Goal: Information Seeking & Learning: Understand process/instructions

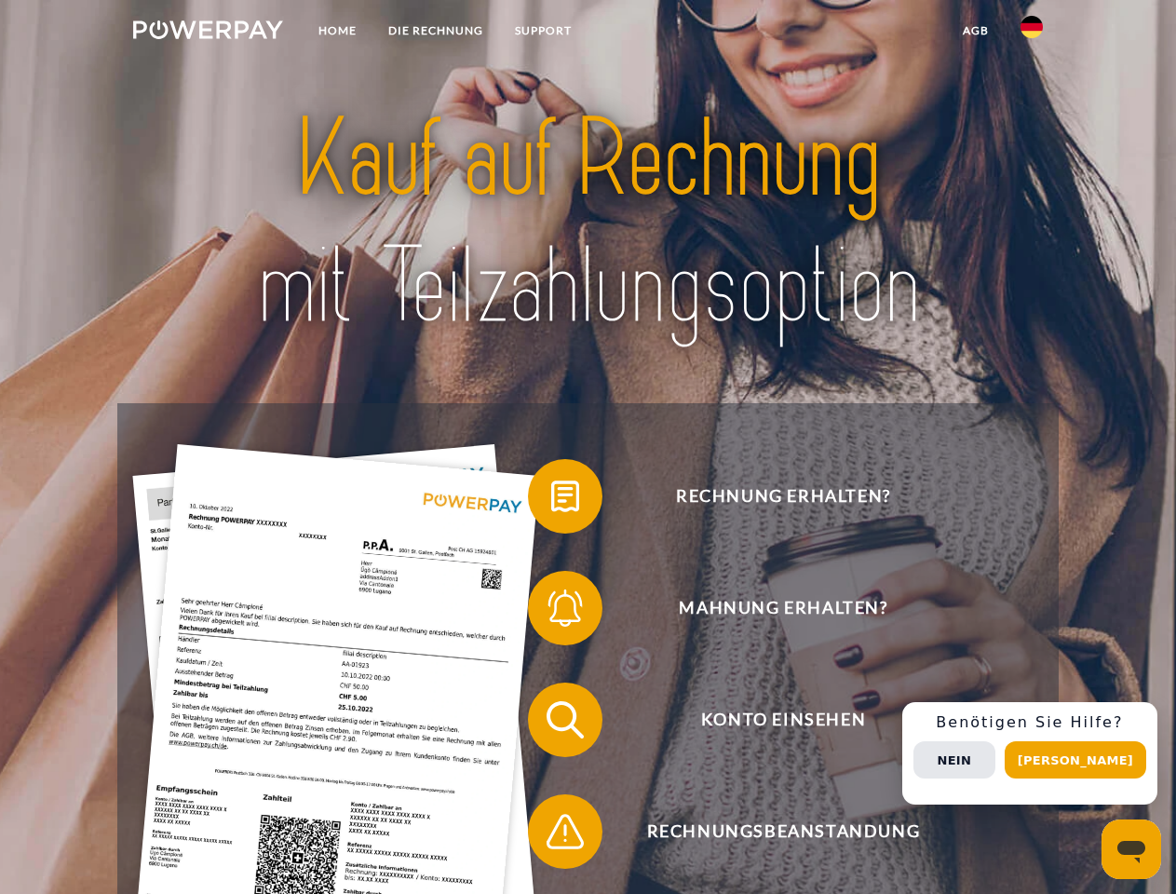
click at [208, 33] on img at bounding box center [208, 29] width 150 height 19
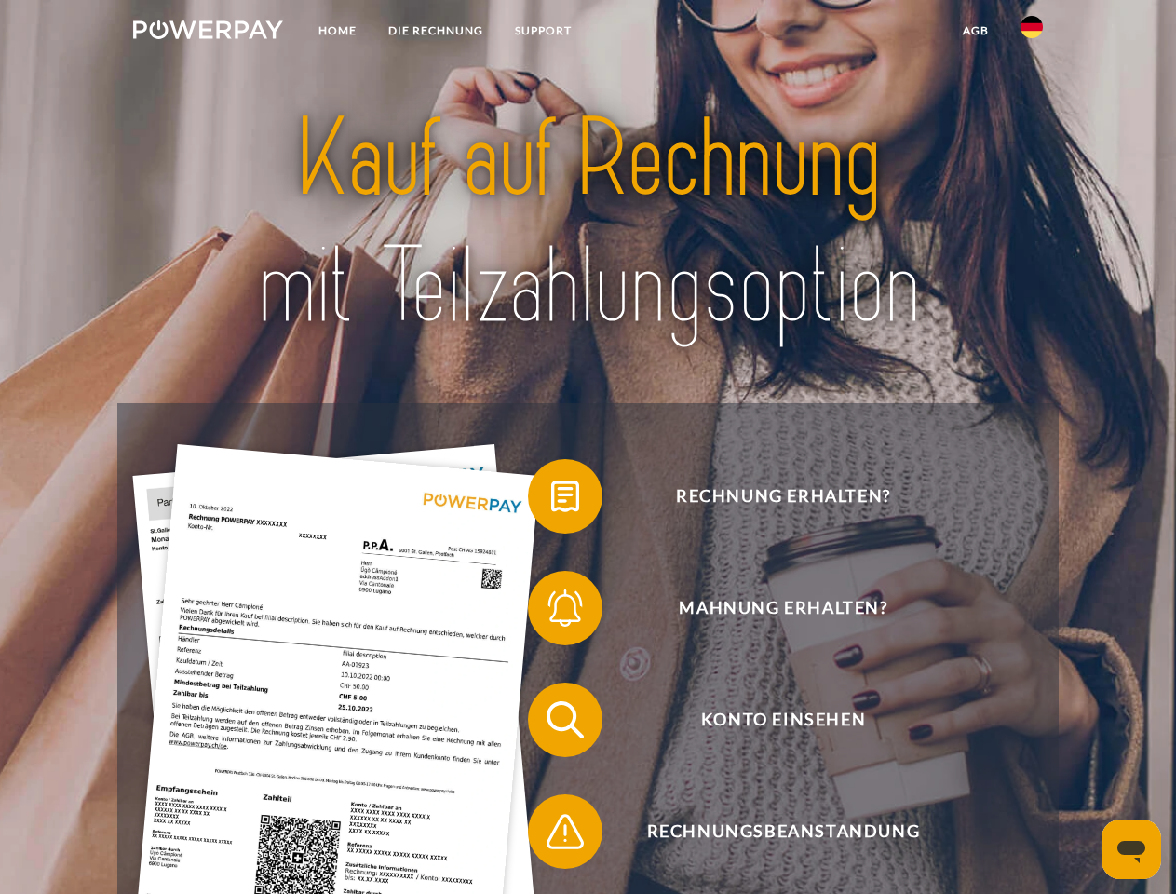
click at [1032, 33] on img at bounding box center [1031, 27] width 22 height 22
click at [975, 31] on link "agb" at bounding box center [976, 31] width 58 height 34
click at [551, 500] on span at bounding box center [537, 496] width 93 height 93
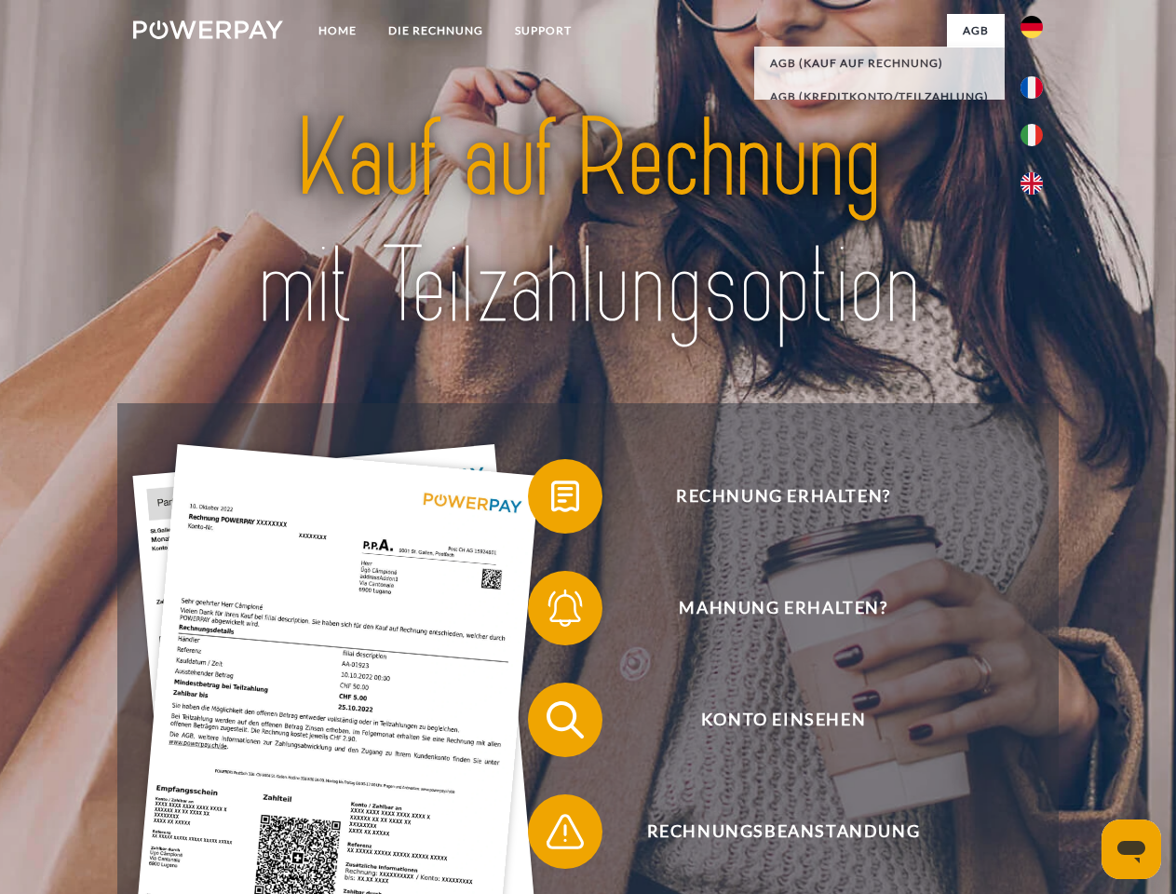
click at [551, 612] on span at bounding box center [537, 607] width 93 height 93
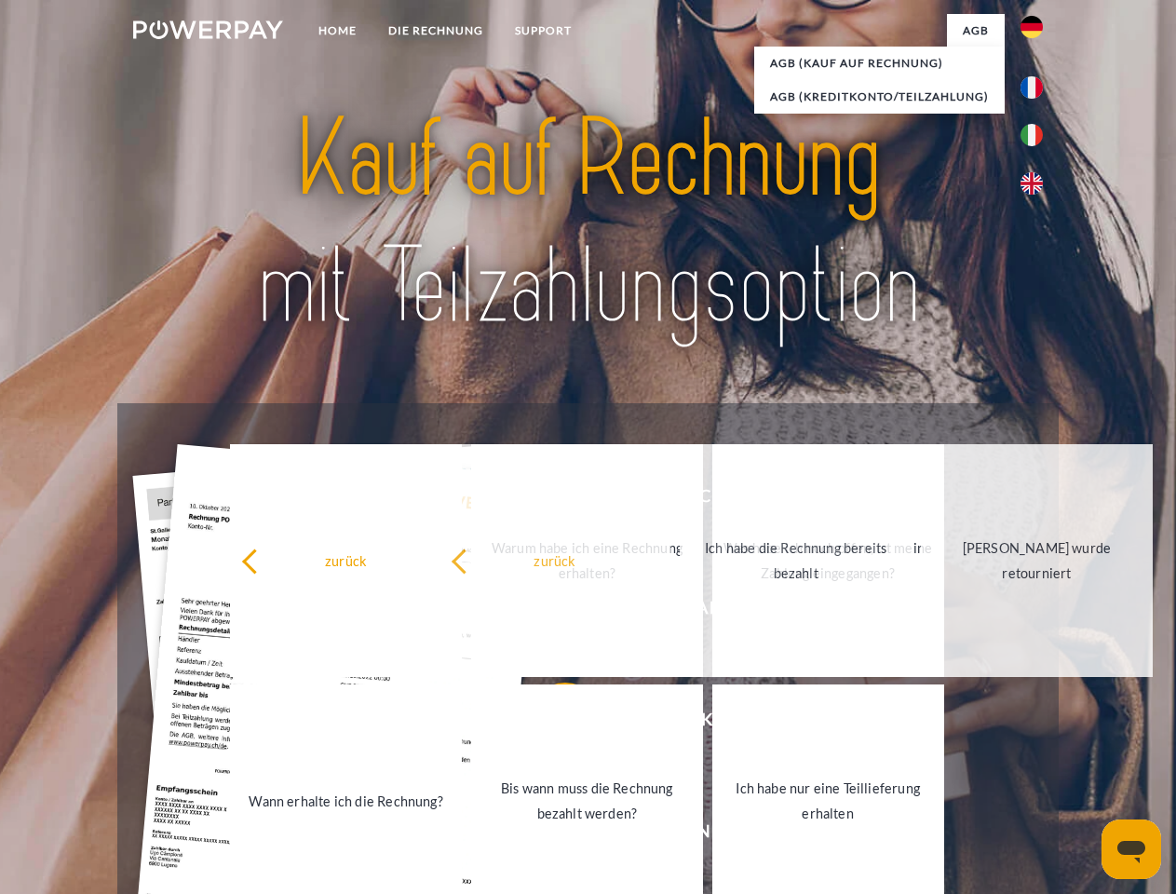
click at [551, 723] on link "Bis wann muss die Rechnung bezahlt werden?" at bounding box center [587, 800] width 232 height 233
click at [551, 835] on div "zurück Warum habe ich eine Rechnung erhalten? Was habe ich noch offen, ist mein…" at bounding box center [587, 680] width 752 height 480
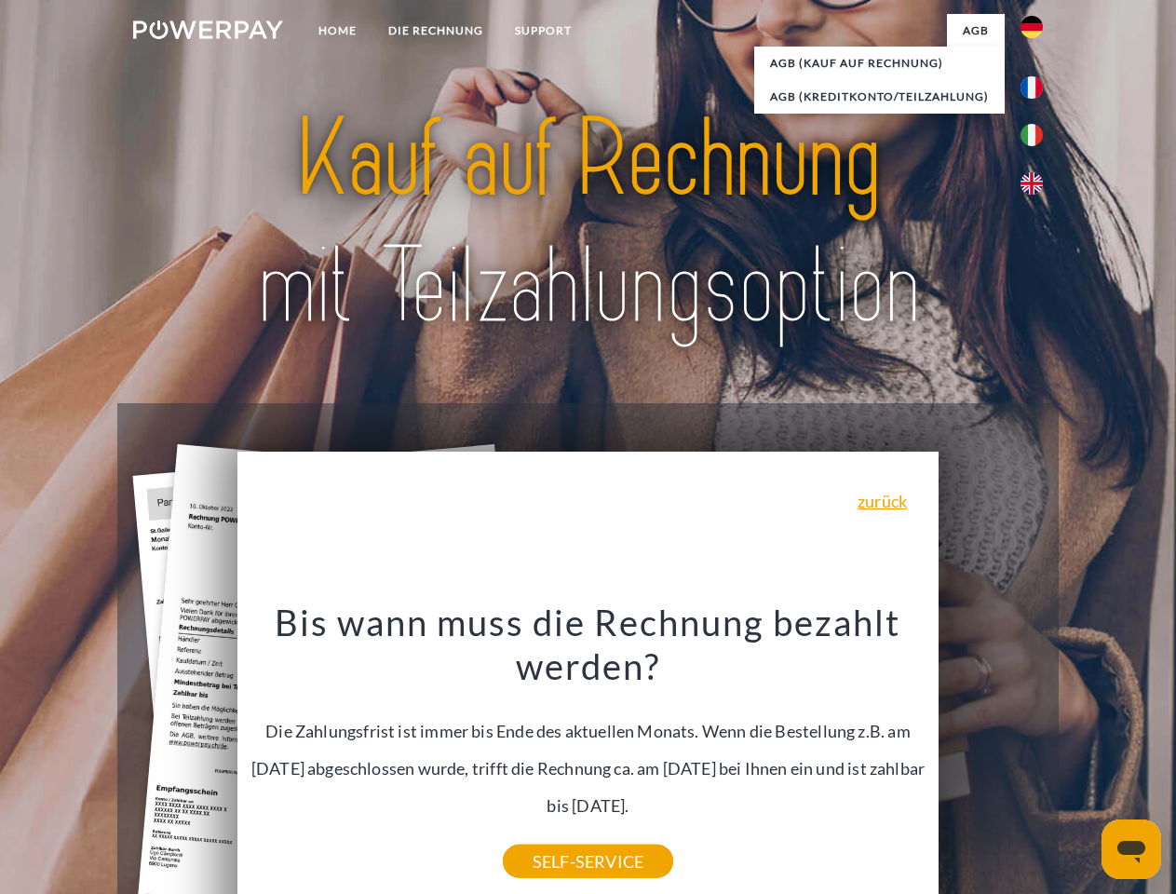
click at [991, 757] on span "Konto einsehen" at bounding box center [783, 719] width 456 height 74
click at [1082, 760] on header "Home DIE RECHNUNG SUPPORT" at bounding box center [588, 643] width 1176 height 1286
